Goal: Information Seeking & Learning: Learn about a topic

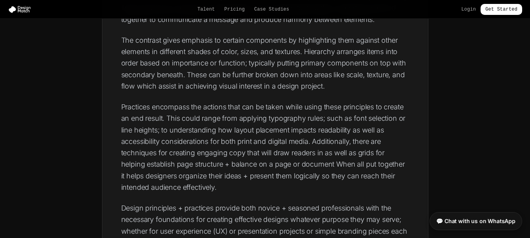
scroll to position [353, 0]
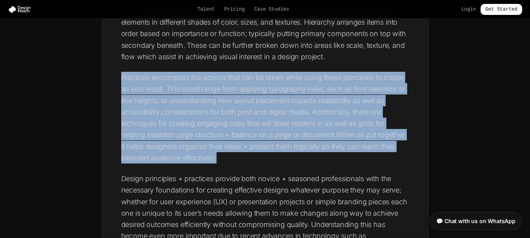
drag, startPoint x: 122, startPoint y: 77, endPoint x: 274, endPoint y: 162, distance: 174.2
click at [274, 162] on p "Practices encompass the actions that can be taken while using these principles …" at bounding box center [265, 118] width 288 height 92
click at [217, 163] on p "Practices encompass the actions that can be taken while using these principles …" at bounding box center [265, 118] width 288 height 92
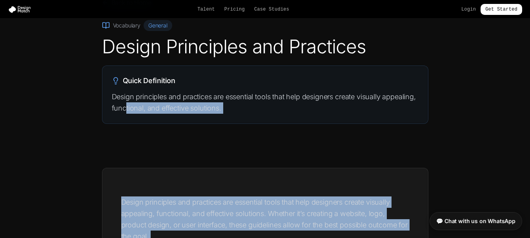
scroll to position [39, 0]
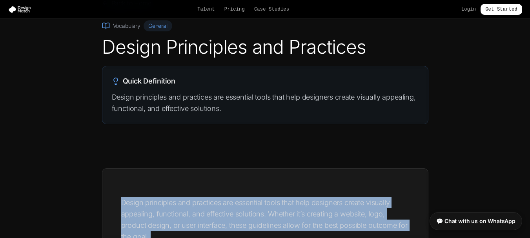
drag, startPoint x: 217, startPoint y: 161, endPoint x: 108, endPoint y: 183, distance: 111.2
copy div "Loremi dolorsitam con adipiscin eli seddoeius tempo inci utla etdolorem aliqua …"
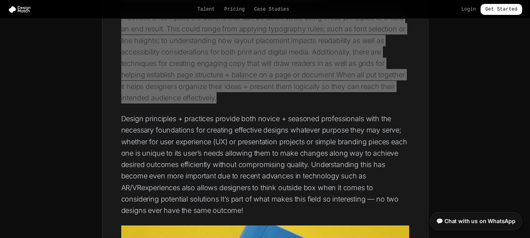
scroll to position [432, 0]
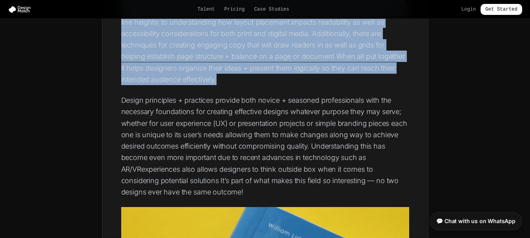
drag, startPoint x: 122, startPoint y: 100, endPoint x: 212, endPoint y: 188, distance: 126.0
click at [212, 188] on p "Design principles + practices provide both novice + seasoned professionals with…" at bounding box center [265, 146] width 288 height 103
copy p "Design principles + practices provide both novice + seasoned professionals with…"
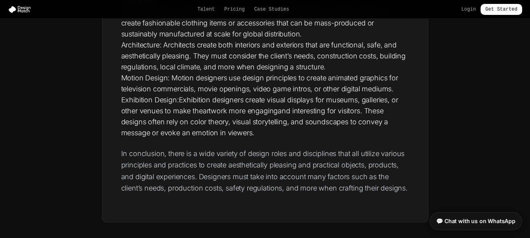
scroll to position [1335, 0]
